Goal: Navigation & Orientation: Find specific page/section

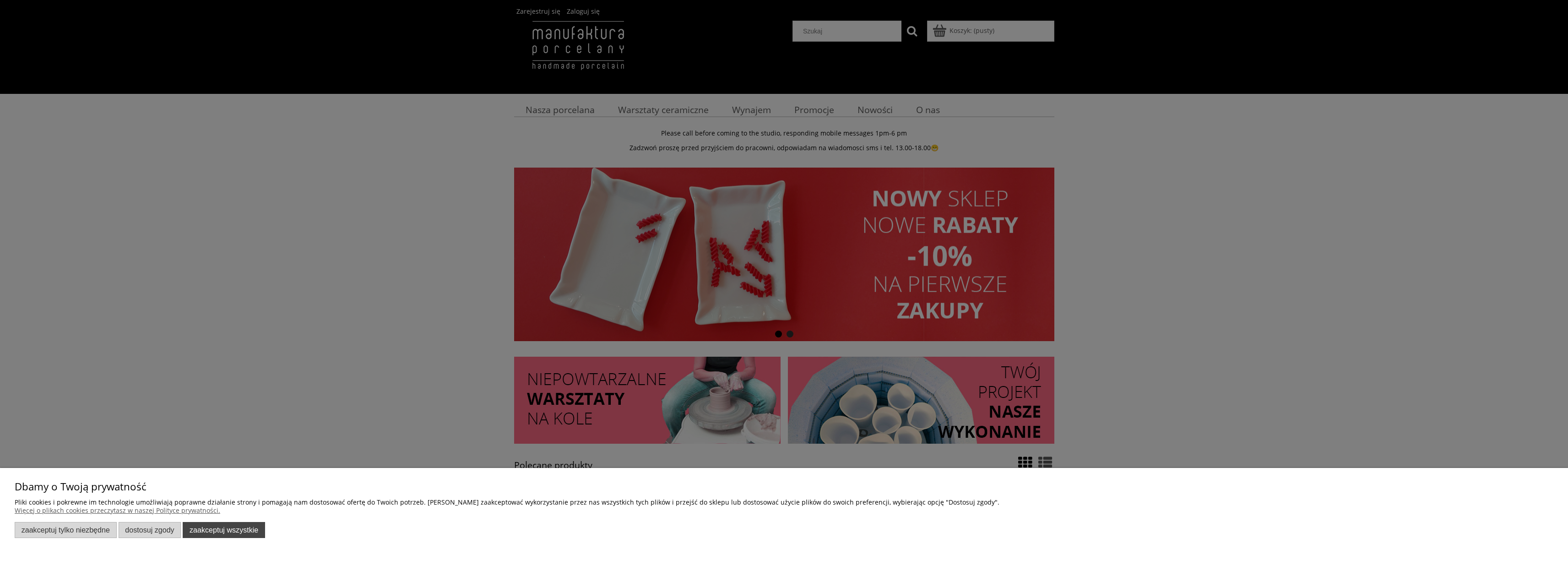
click at [211, 529] on button "Zaakceptuj wszystkie" at bounding box center [224, 530] width 82 height 16
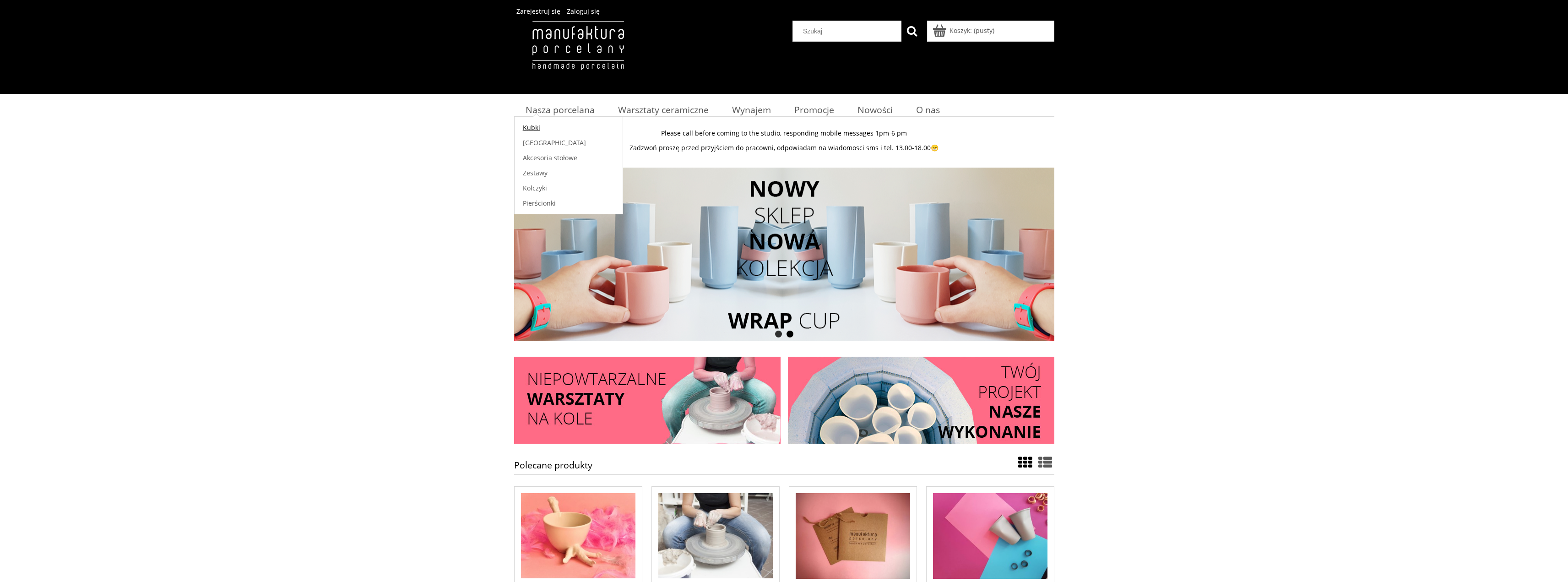
click at [528, 126] on span "Kubki" at bounding box center [532, 127] width 18 height 9
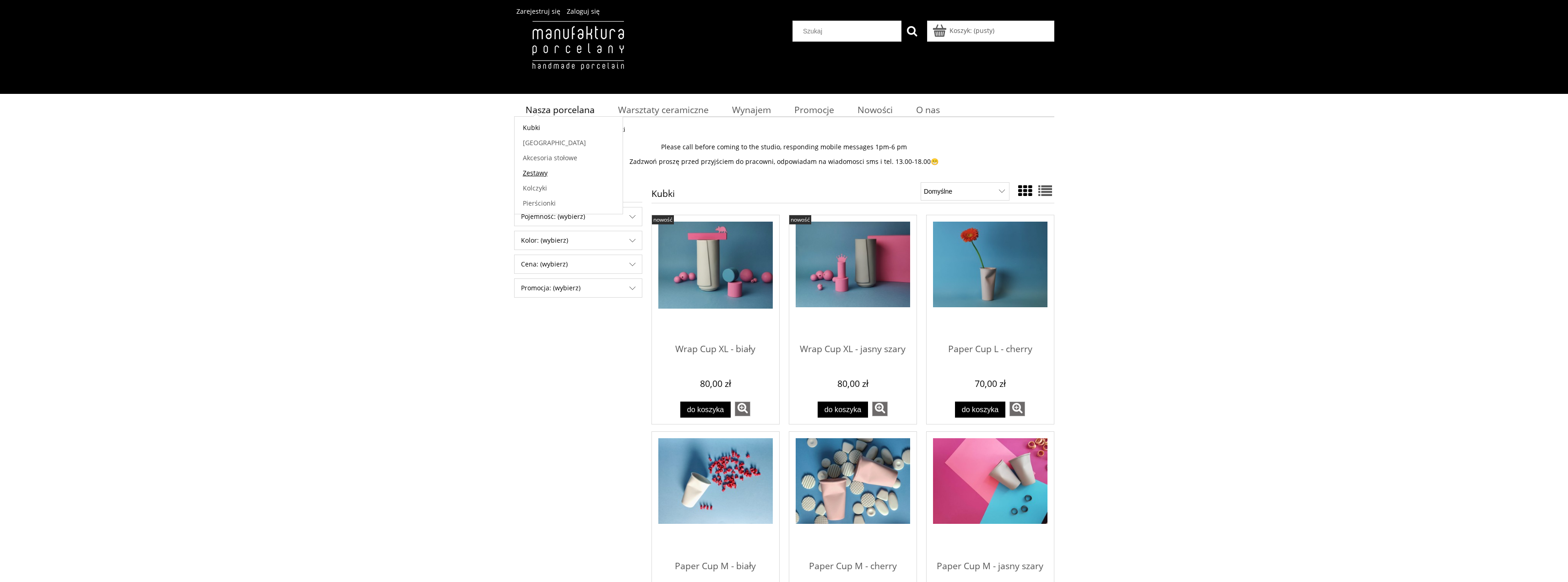
click at [539, 171] on span "Zestawy" at bounding box center [536, 172] width 25 height 9
